Goal: Navigation & Orientation: Find specific page/section

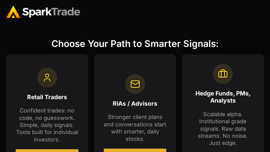
scroll to position [227, 0]
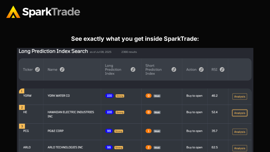
click at [241, 111] on img at bounding box center [135, 110] width 237 height 125
click at [236, 130] on img at bounding box center [135, 110] width 237 height 125
